Goal: Check status

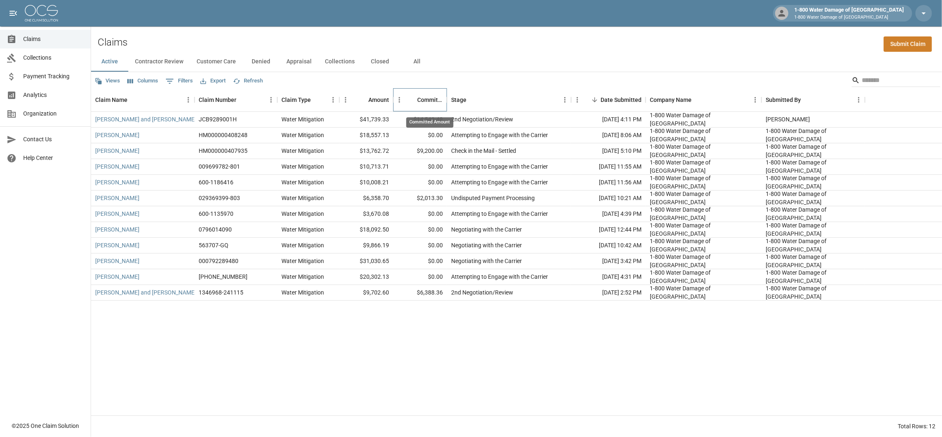
click at [433, 96] on div "Committed Amount" at bounding box center [430, 99] width 26 height 23
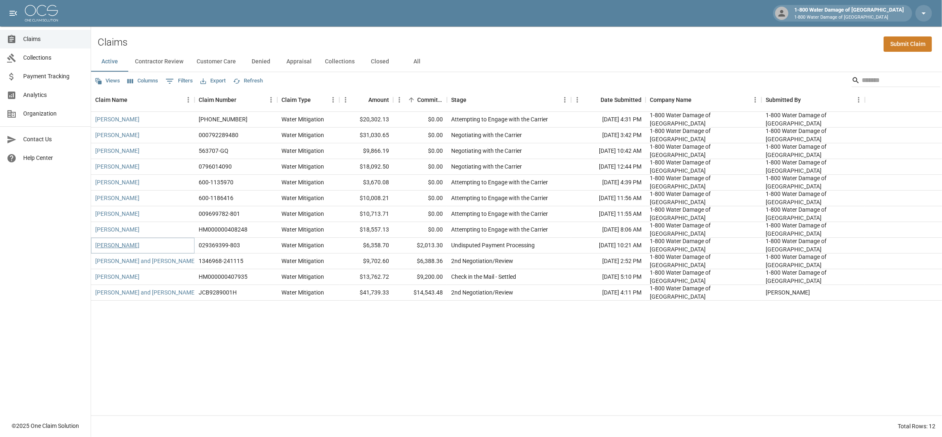
click at [111, 246] on link "[PERSON_NAME]" at bounding box center [117, 245] width 44 height 8
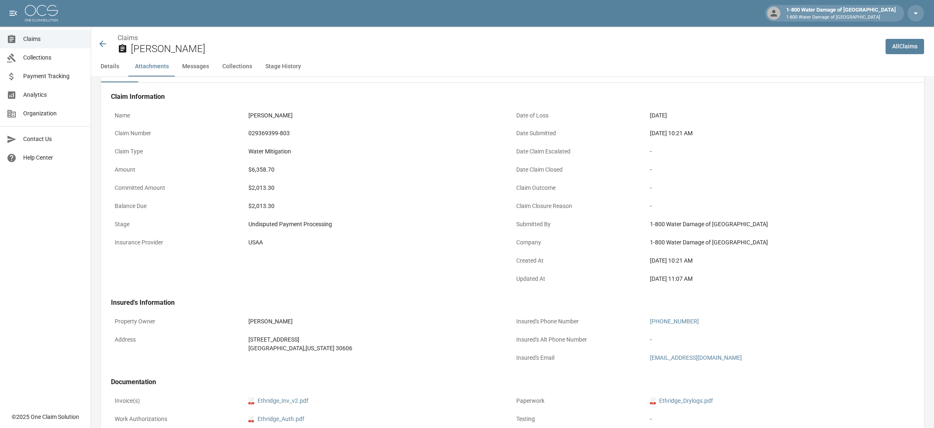
scroll to position [497, 0]
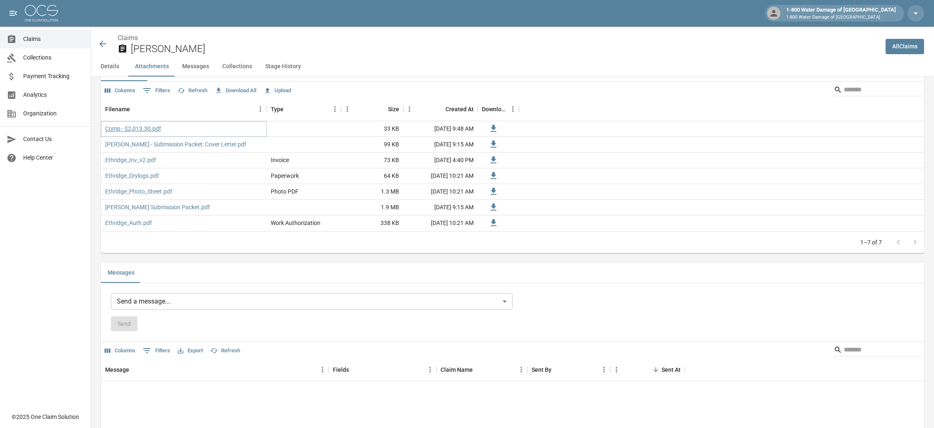
click at [143, 127] on link "Comp - $2,013.30.pdf" at bounding box center [133, 129] width 56 height 8
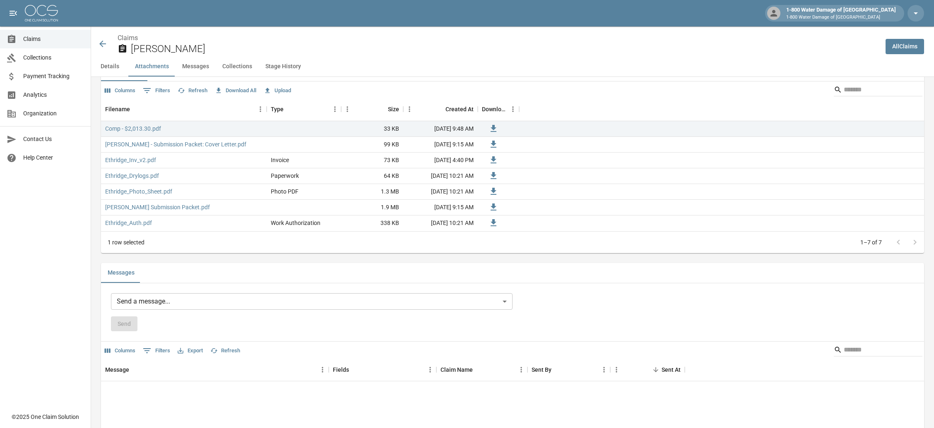
click at [100, 43] on icon at bounding box center [102, 44] width 7 height 7
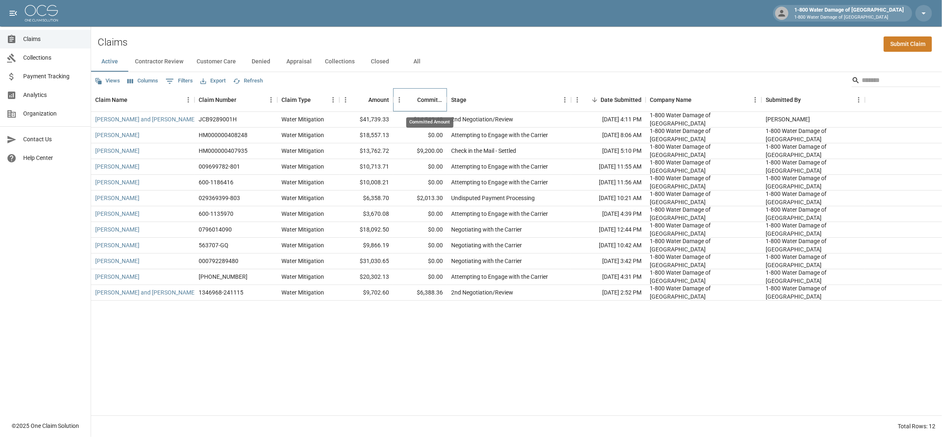
click at [425, 95] on div "Committed Amount" at bounding box center [430, 99] width 26 height 23
